Goal: Task Accomplishment & Management: Use online tool/utility

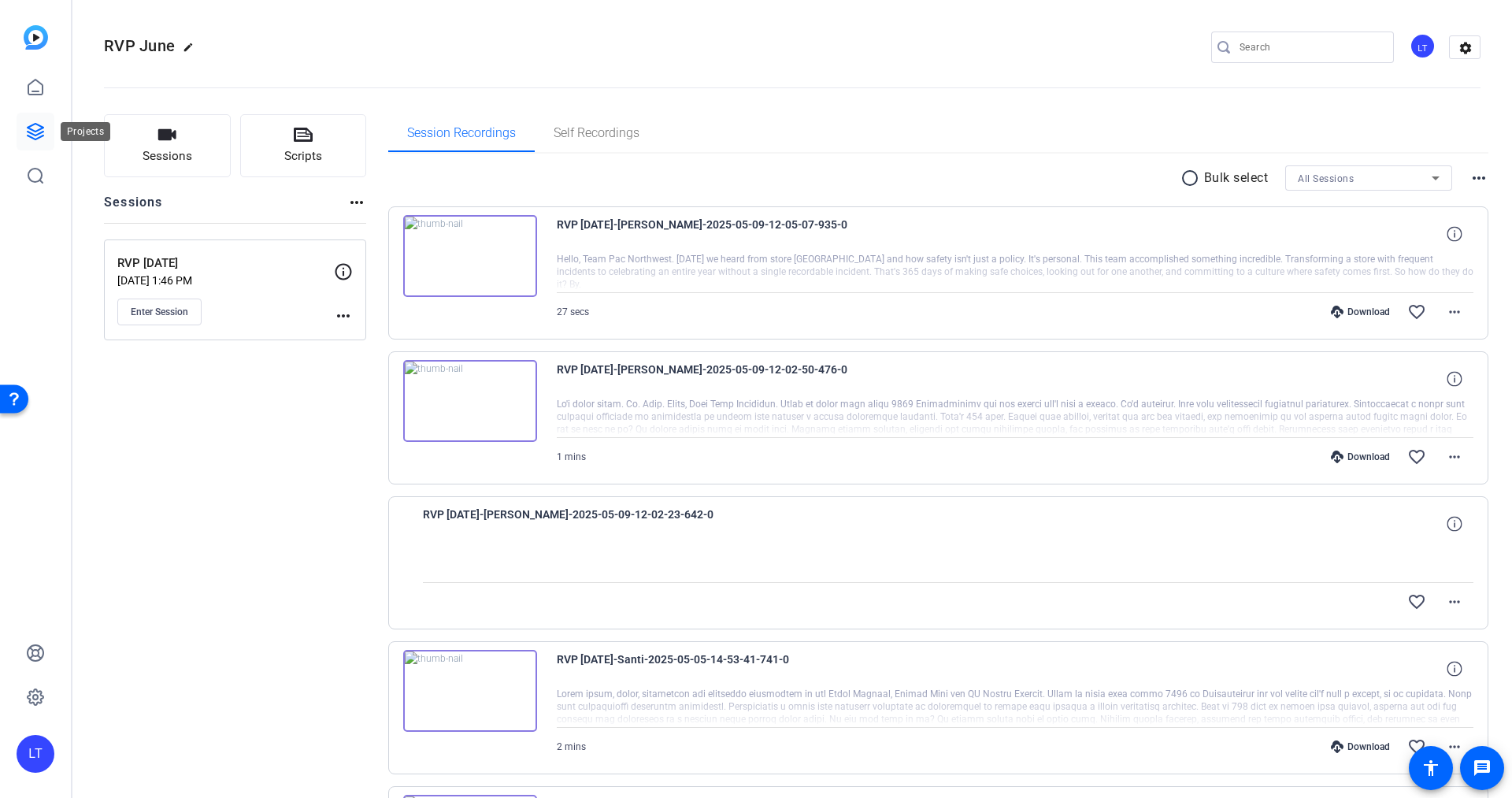
click at [28, 116] on link at bounding box center [35, 131] width 37 height 37
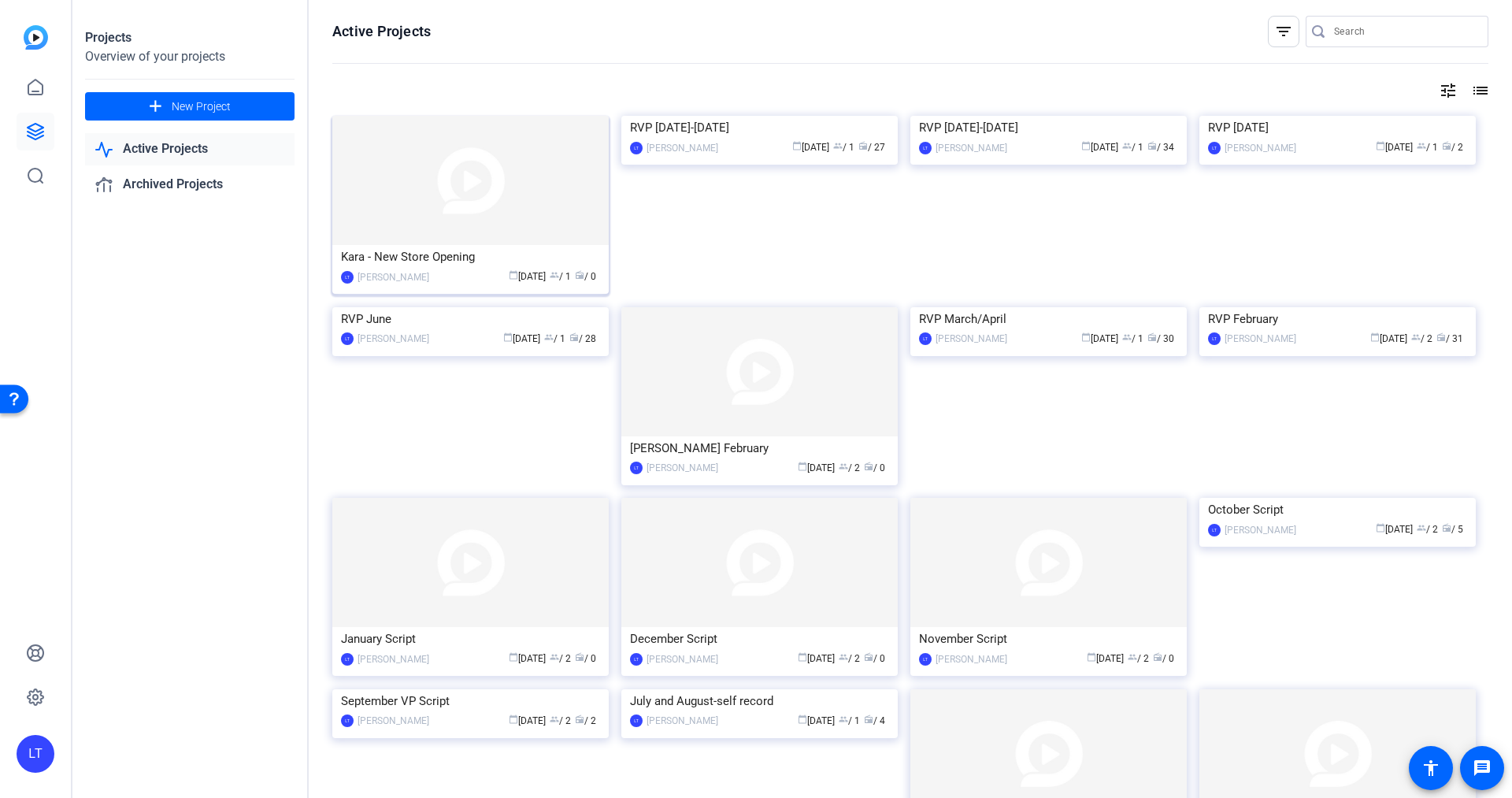
click at [346, 161] on img at bounding box center [470, 180] width 277 height 129
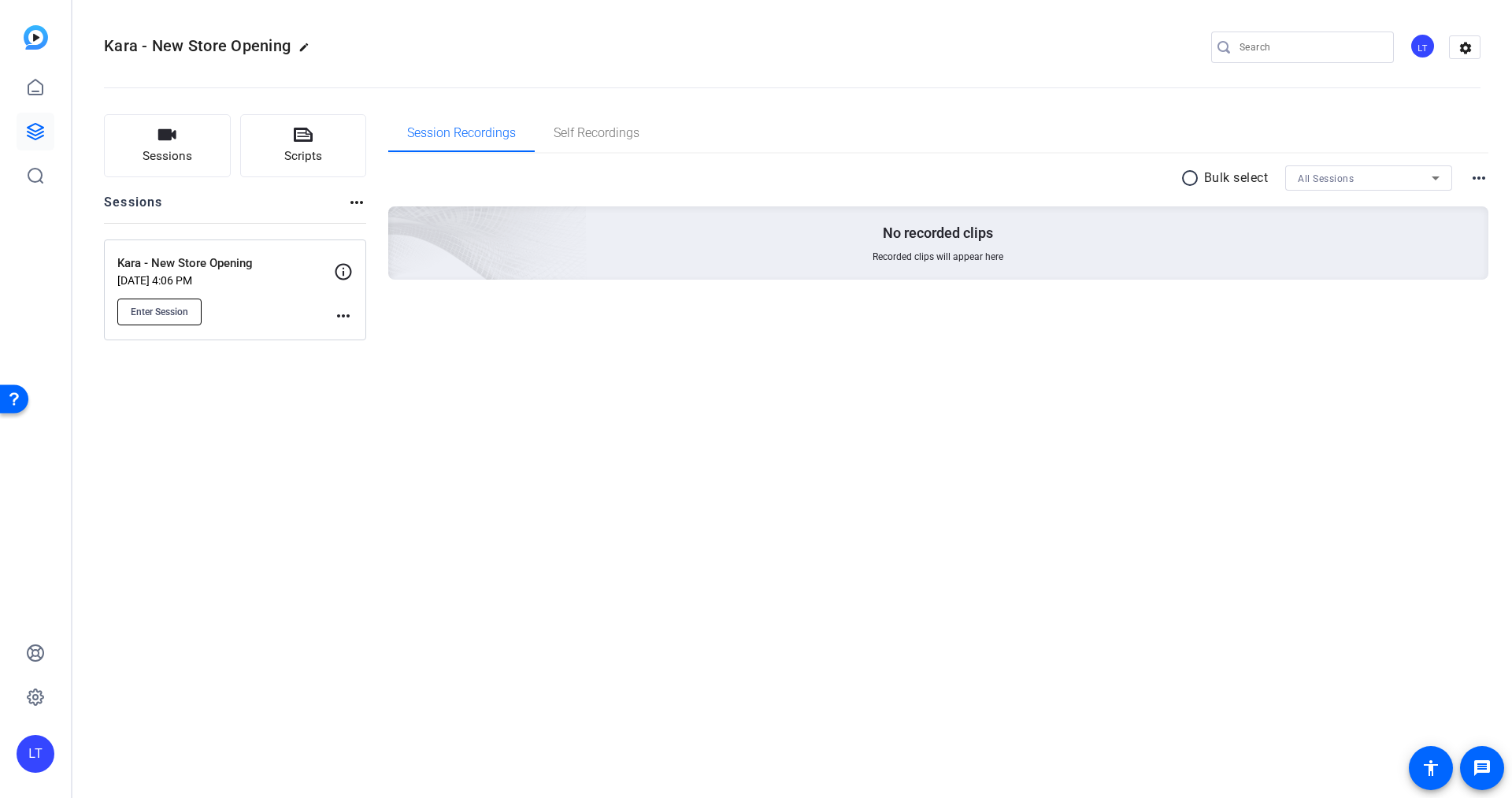
click at [173, 312] on span "Enter Session" at bounding box center [159, 312] width 57 height 13
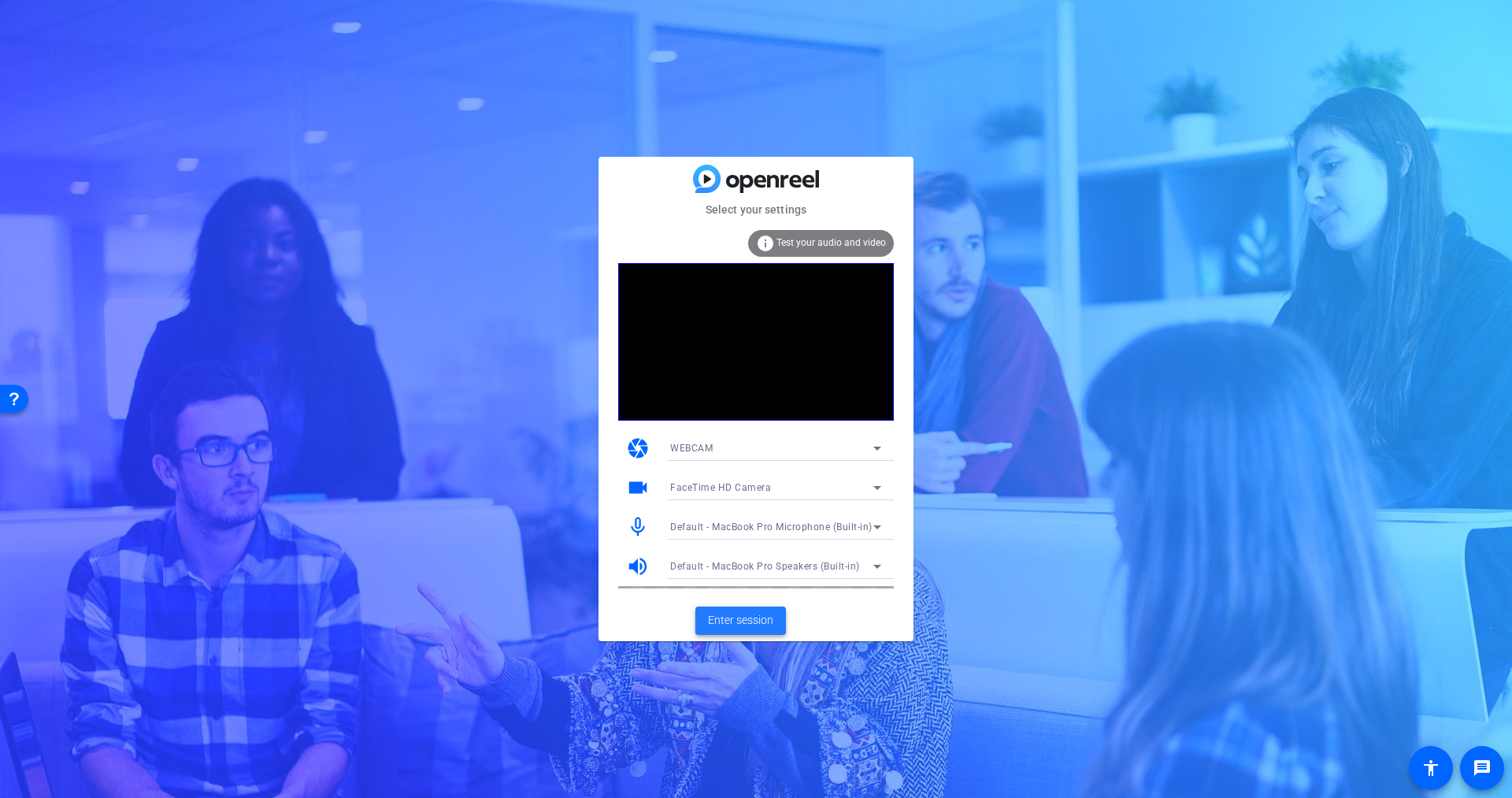
click at [729, 618] on span "Enter session" at bounding box center [740, 620] width 65 height 17
